Goal: Task Accomplishment & Management: Manage account settings

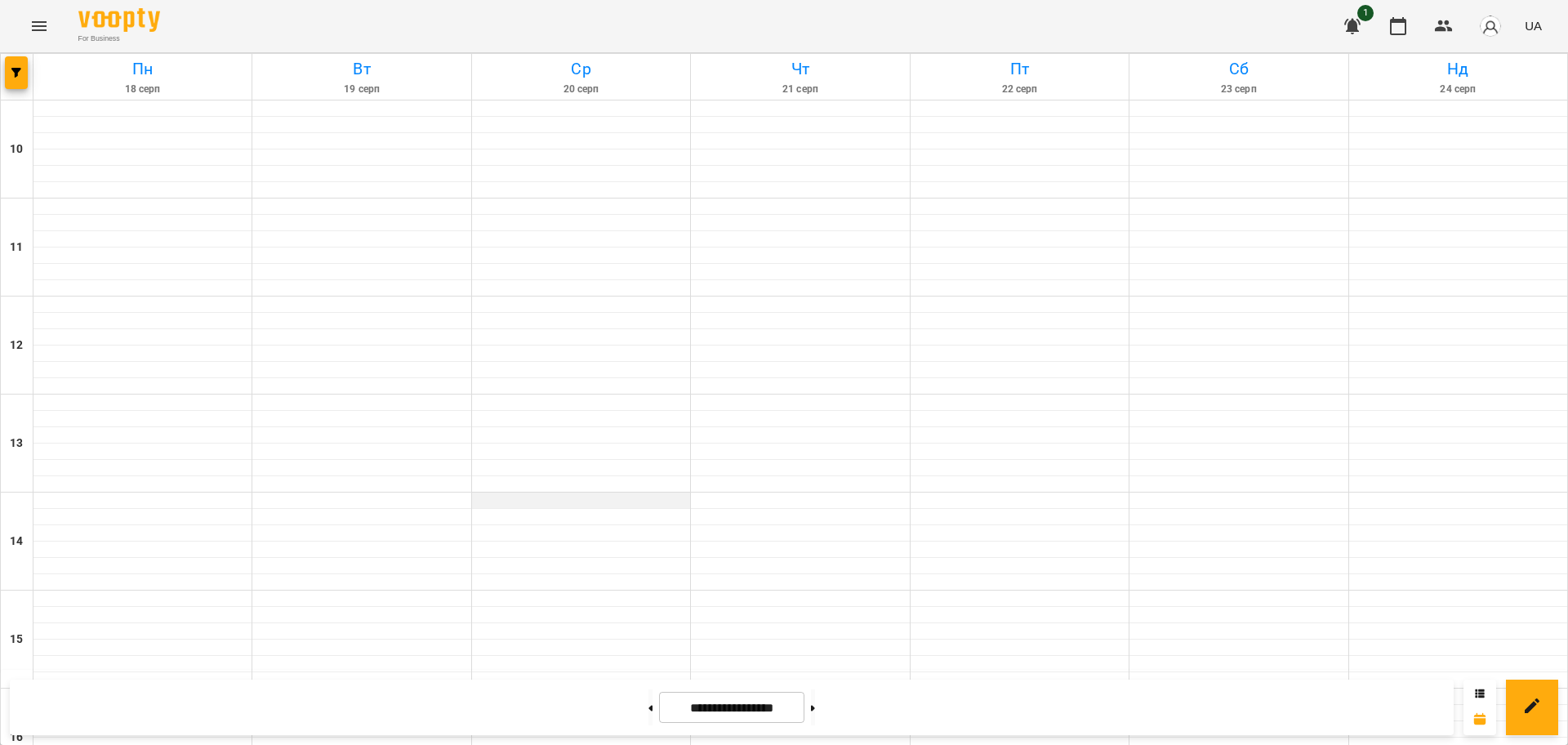
scroll to position [703, 0]
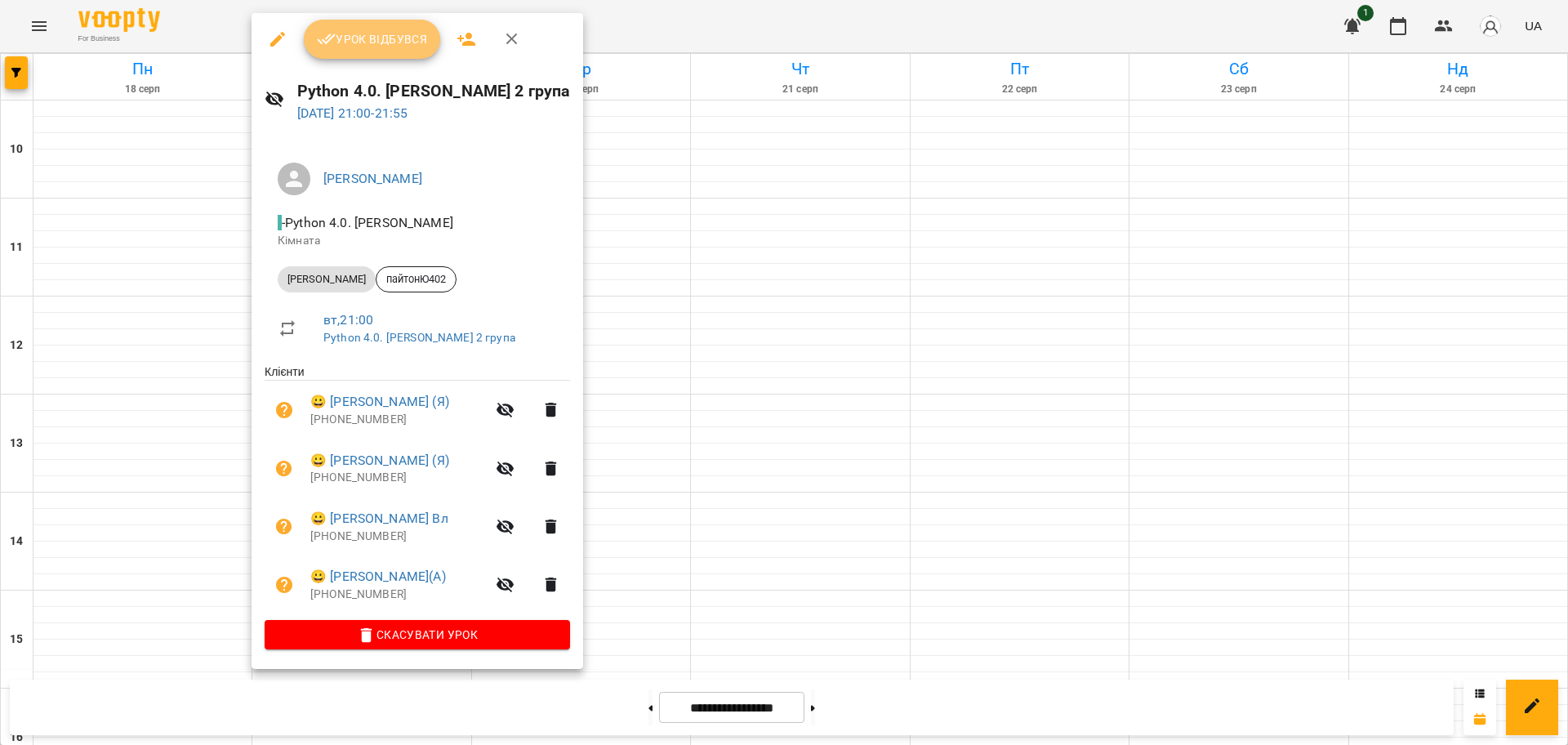
drag, startPoint x: 350, startPoint y: 50, endPoint x: 324, endPoint y: 13, distance: 45.2
click at [350, 51] on button "Урок відбувся" at bounding box center [372, 39] width 137 height 39
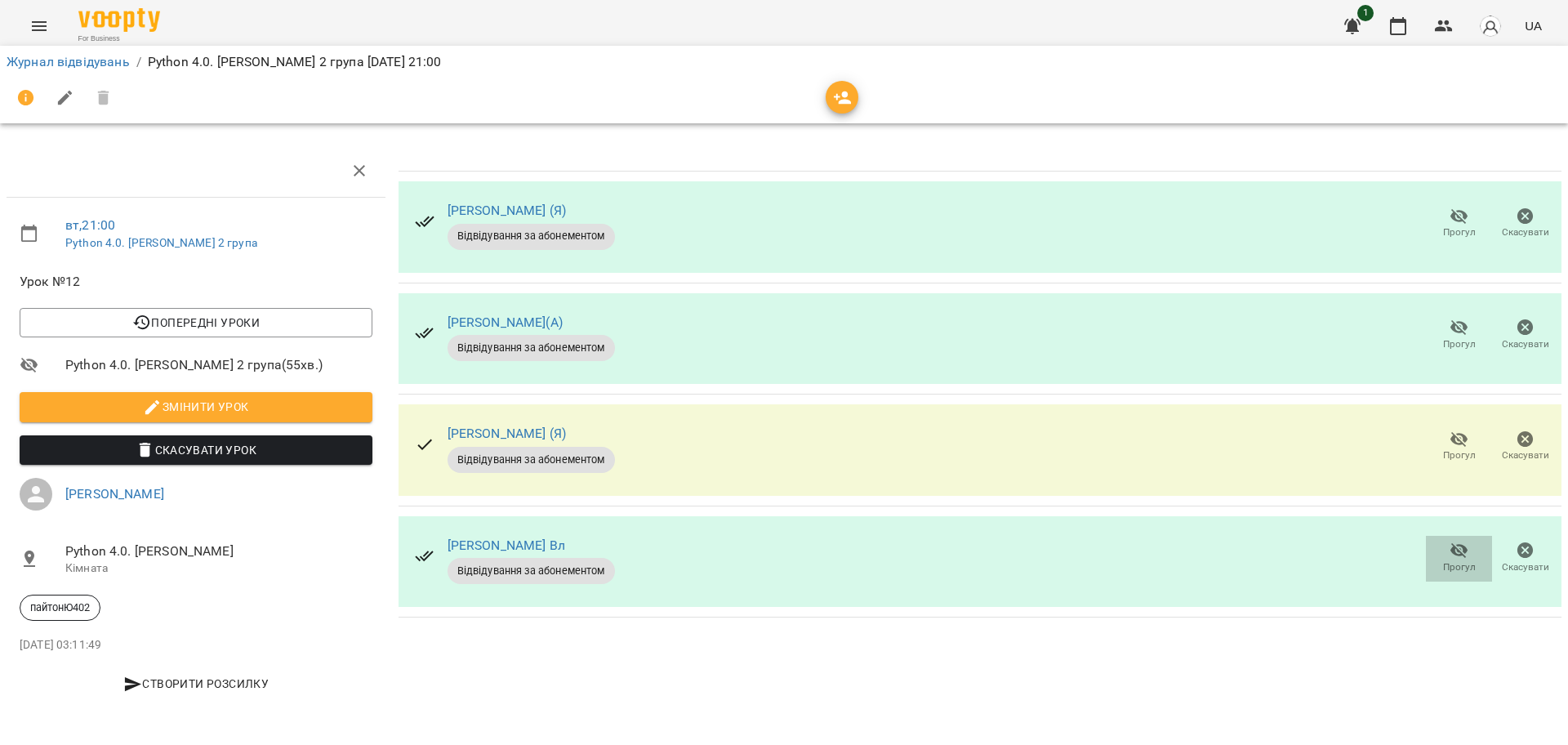
click at [1466, 561] on span "Прогул" at bounding box center [1459, 566] width 32 height 13
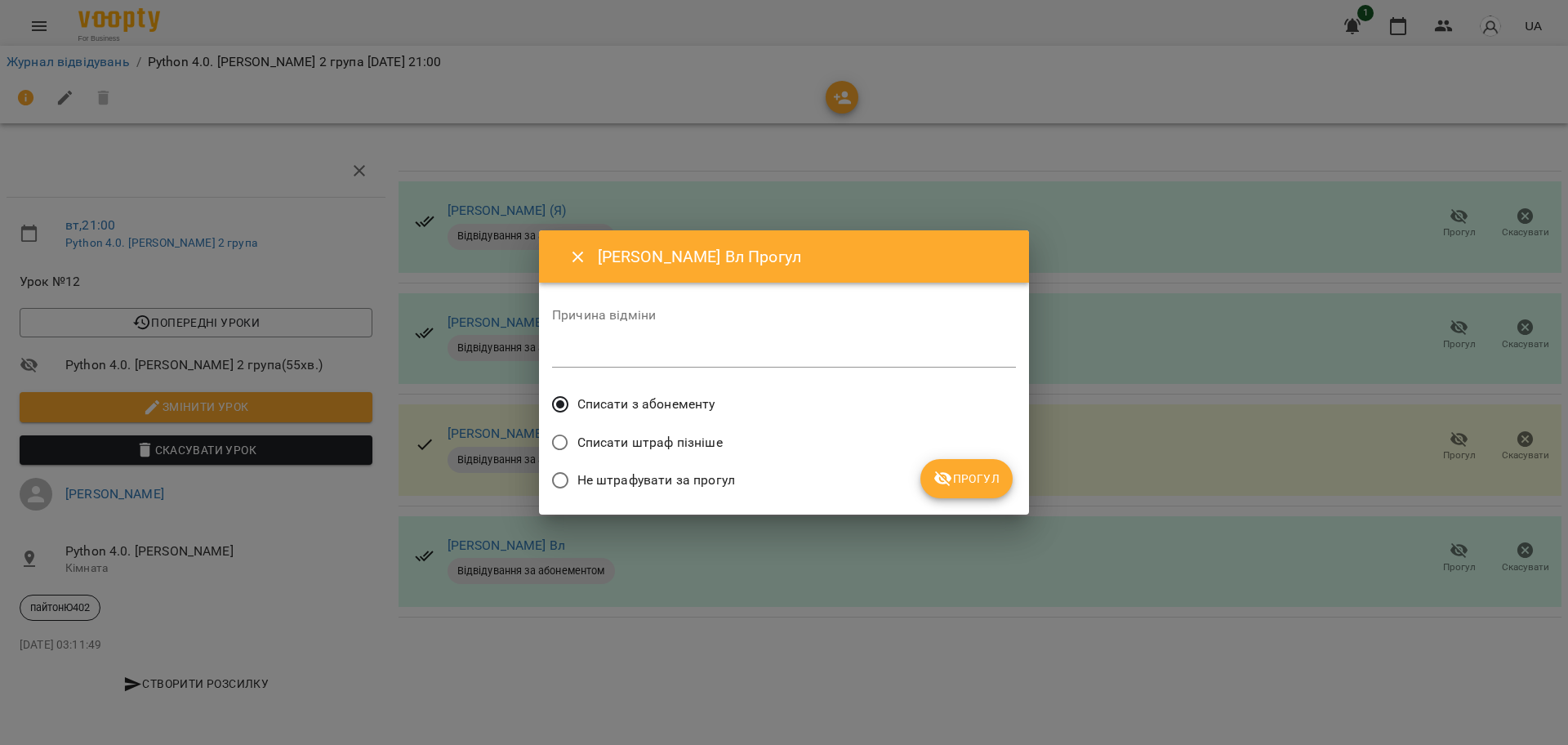
click at [983, 486] on span "Прогул" at bounding box center [967, 478] width 66 height 20
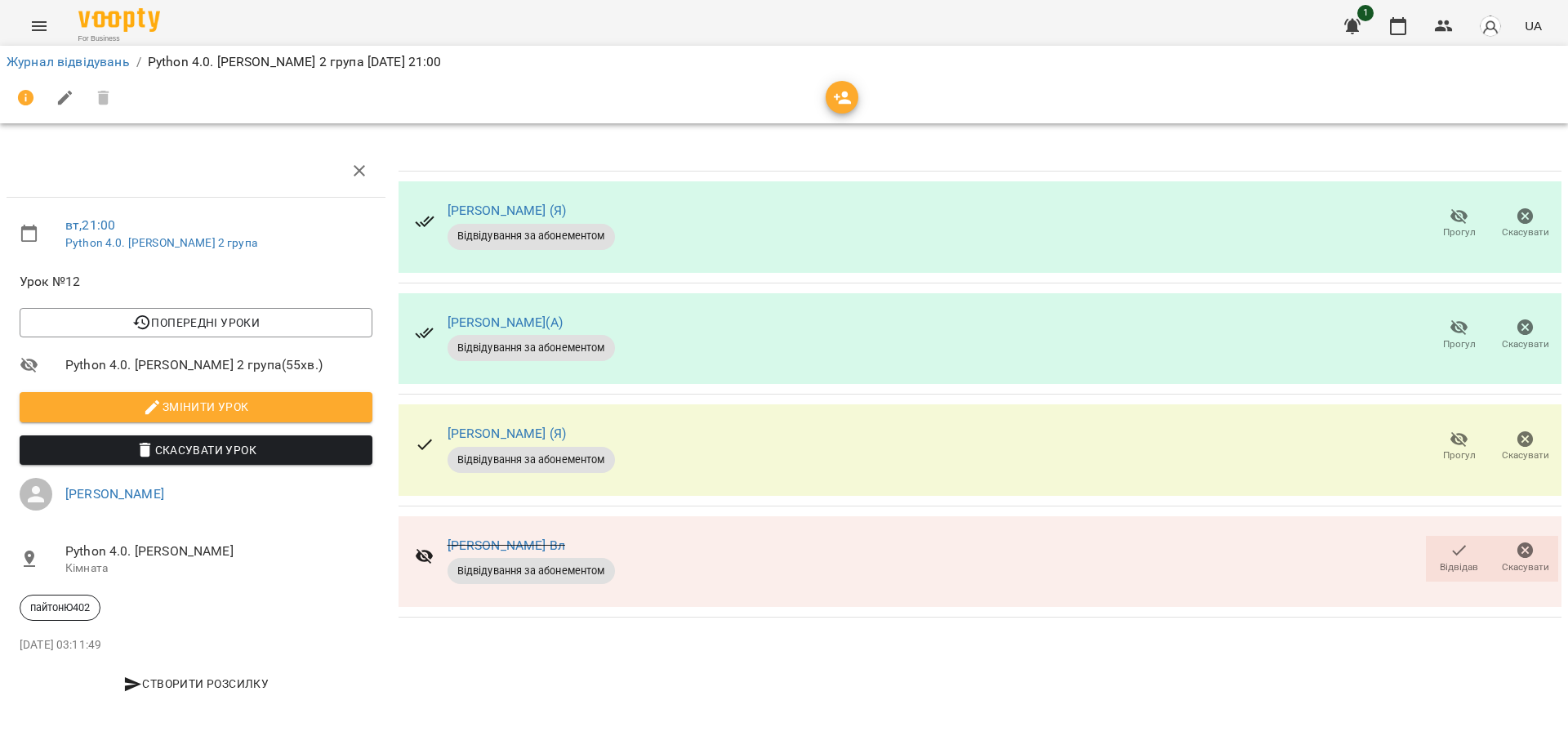
click at [1460, 330] on icon "button" at bounding box center [1459, 328] width 18 height 15
click at [1121, 132] on div "вт , 21:00 Python 4.0. [PERSON_NAME] 2 група Урок №12 Попередні уроки [DATE] 21…" at bounding box center [784, 396] width 1581 height 659
click at [109, 58] on link "Журнал відвідувань" at bounding box center [67, 61] width 123 height 15
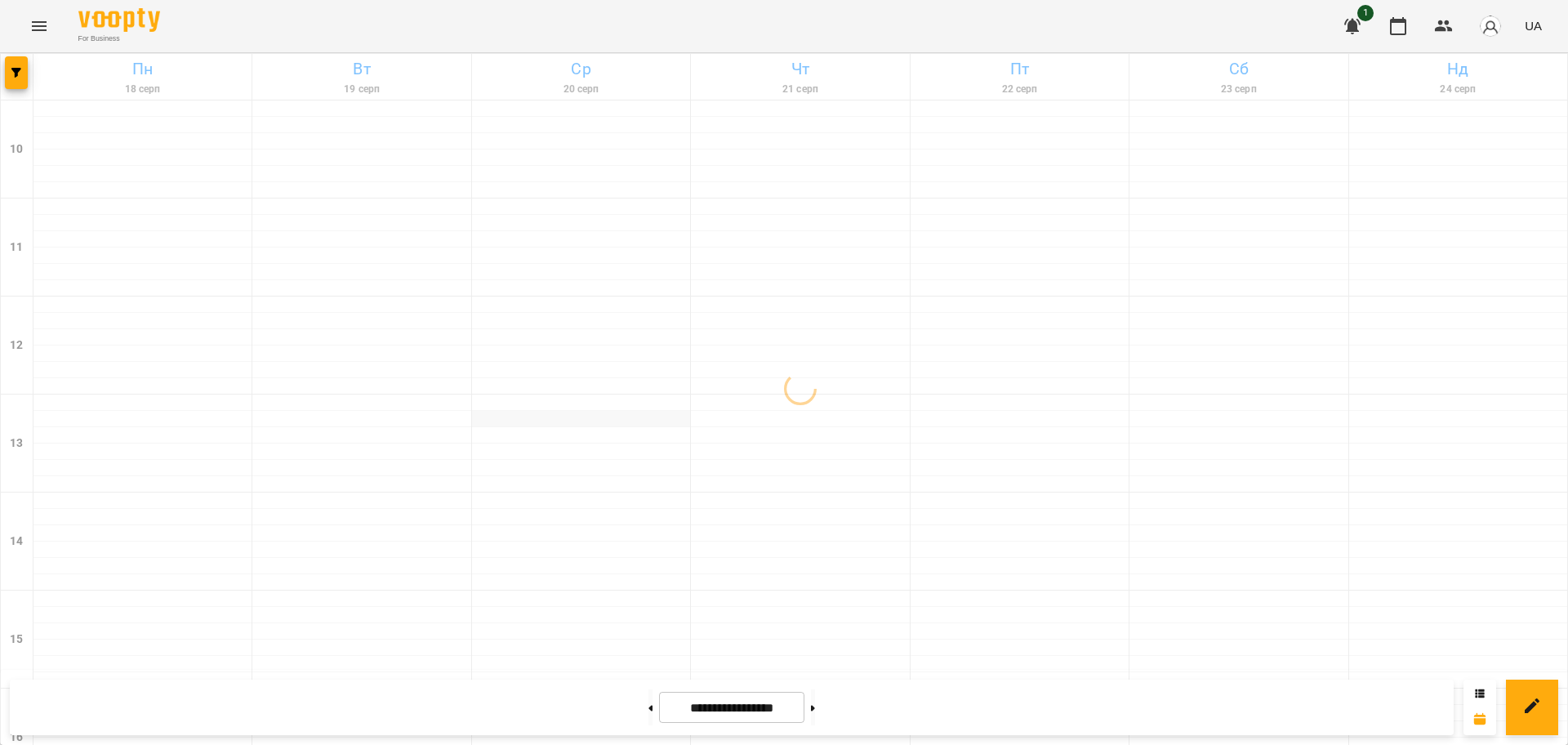
scroll to position [703, 0]
